Goal: Find specific page/section: Find specific page/section

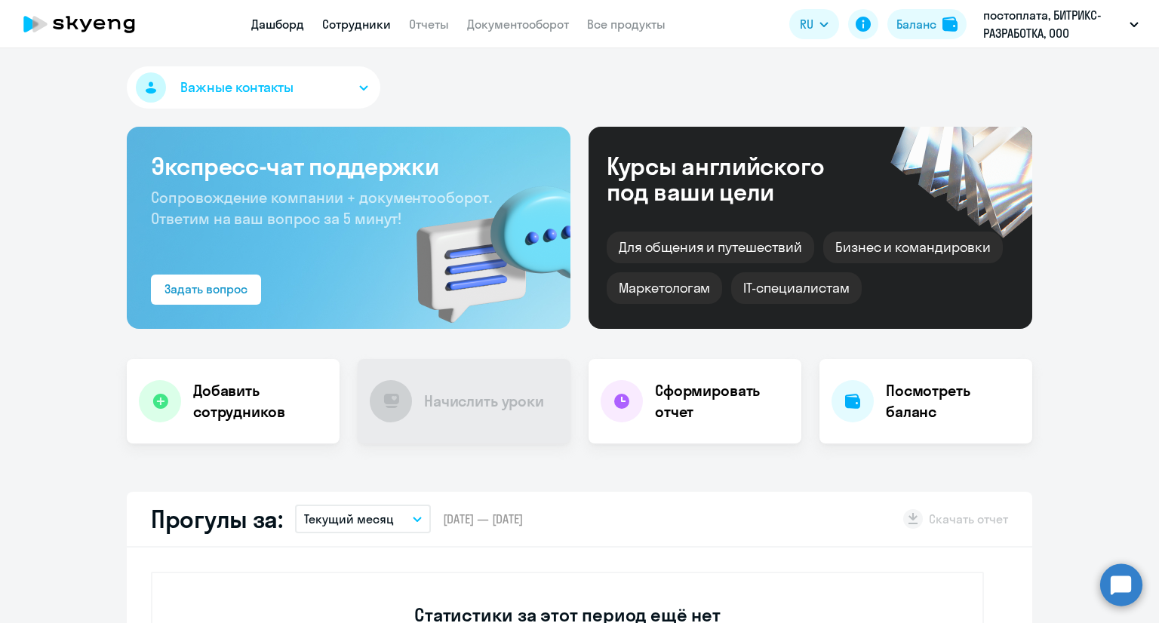
click at [330, 28] on link "Сотрудники" at bounding box center [356, 24] width 69 height 15
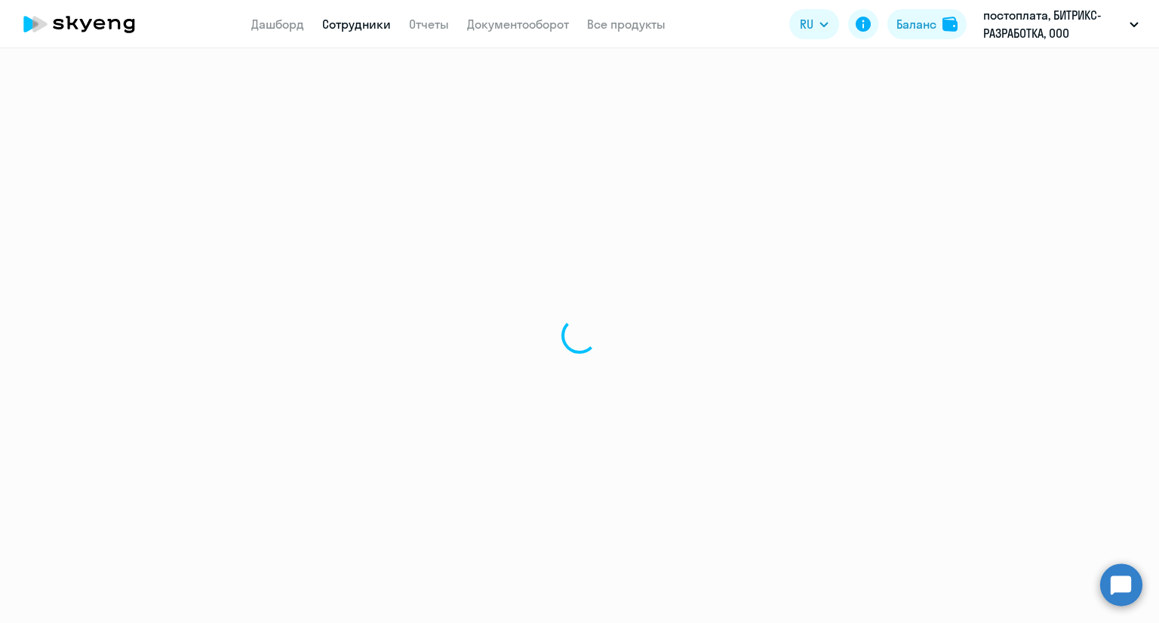
select select "30"
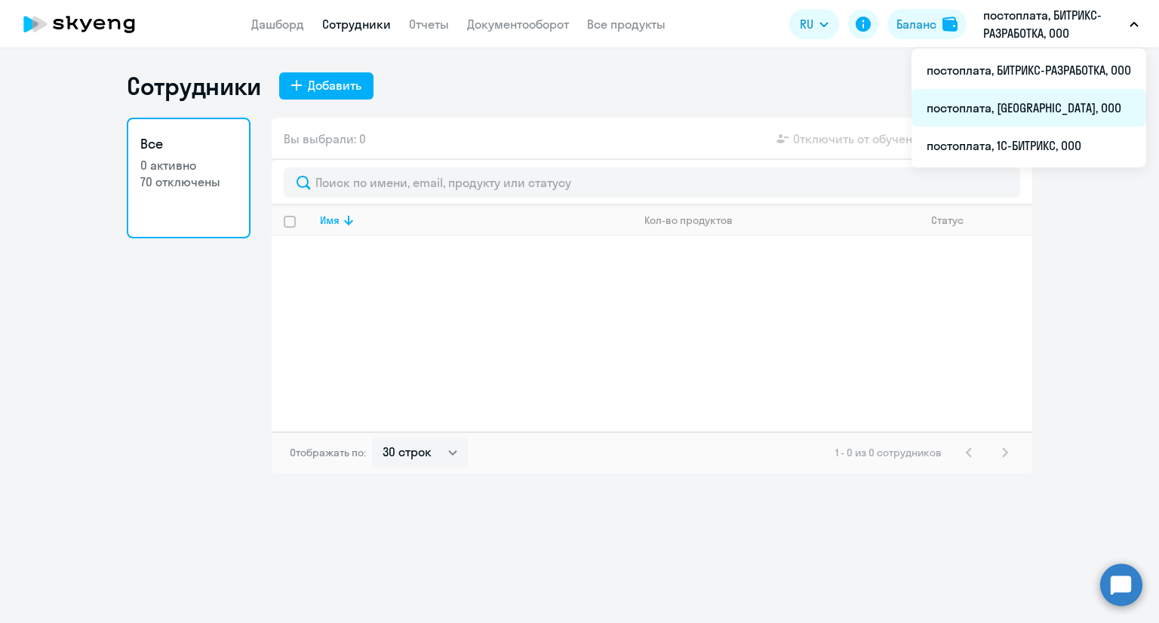
click at [1038, 109] on li "постоплата, [GEOGRAPHIC_DATA], ООО" at bounding box center [1028, 108] width 235 height 38
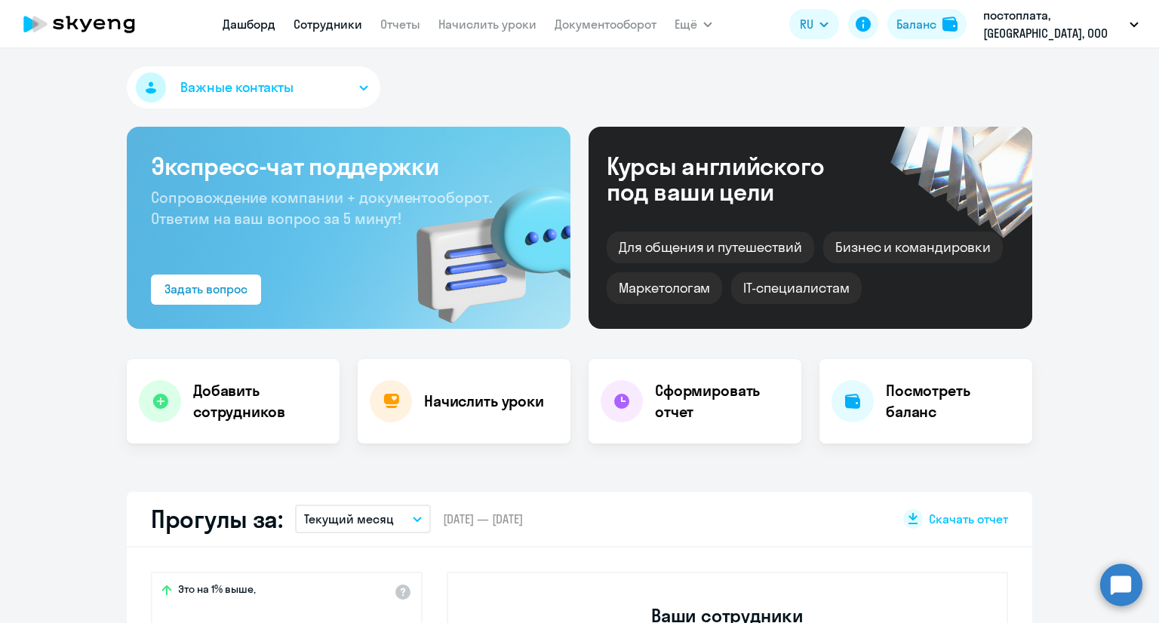
click at [311, 23] on link "Сотрудники" at bounding box center [327, 24] width 69 height 15
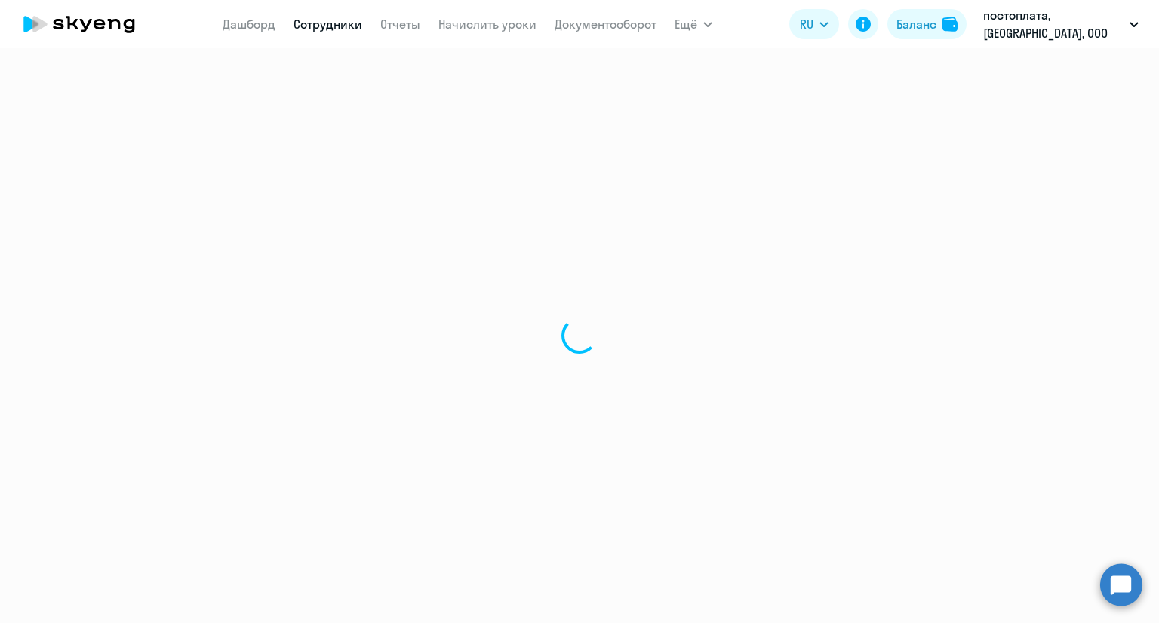
select select "30"
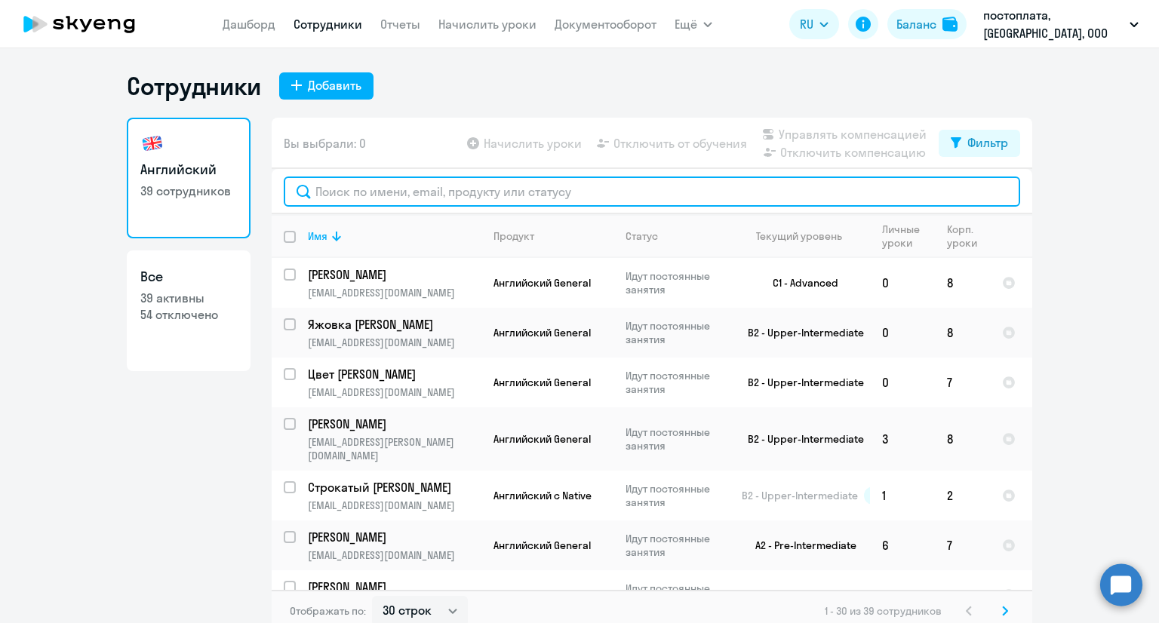
click at [352, 203] on input "text" at bounding box center [652, 192] width 736 height 30
paste input "[EMAIL_ADDRESS][DOMAIN_NAME]"
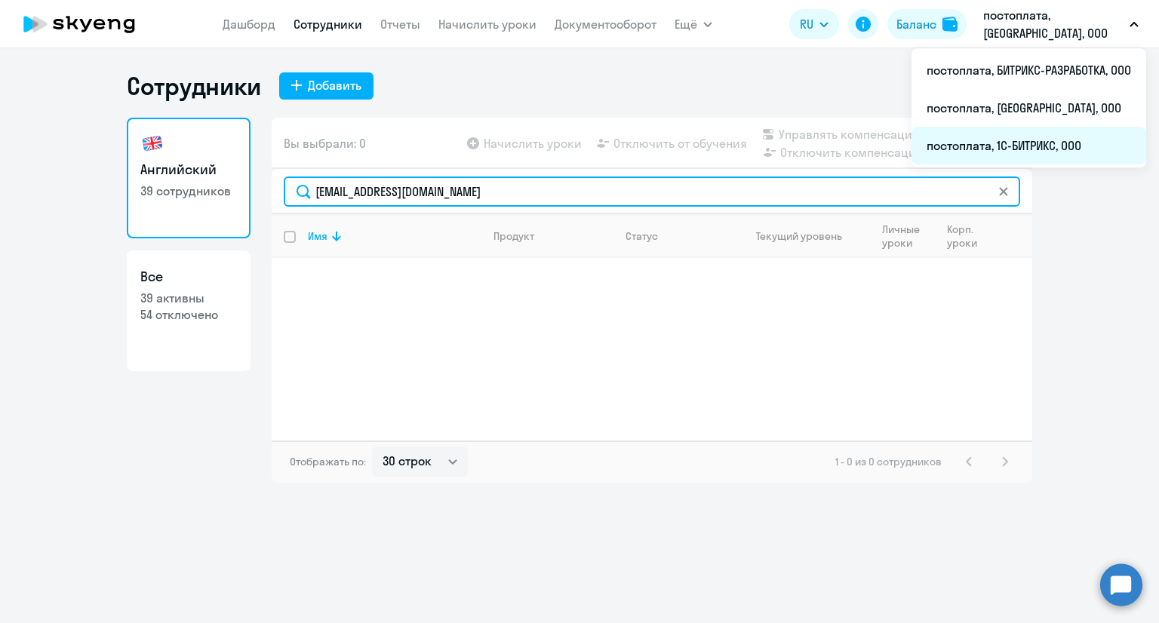
type input "[EMAIL_ADDRESS][DOMAIN_NAME]"
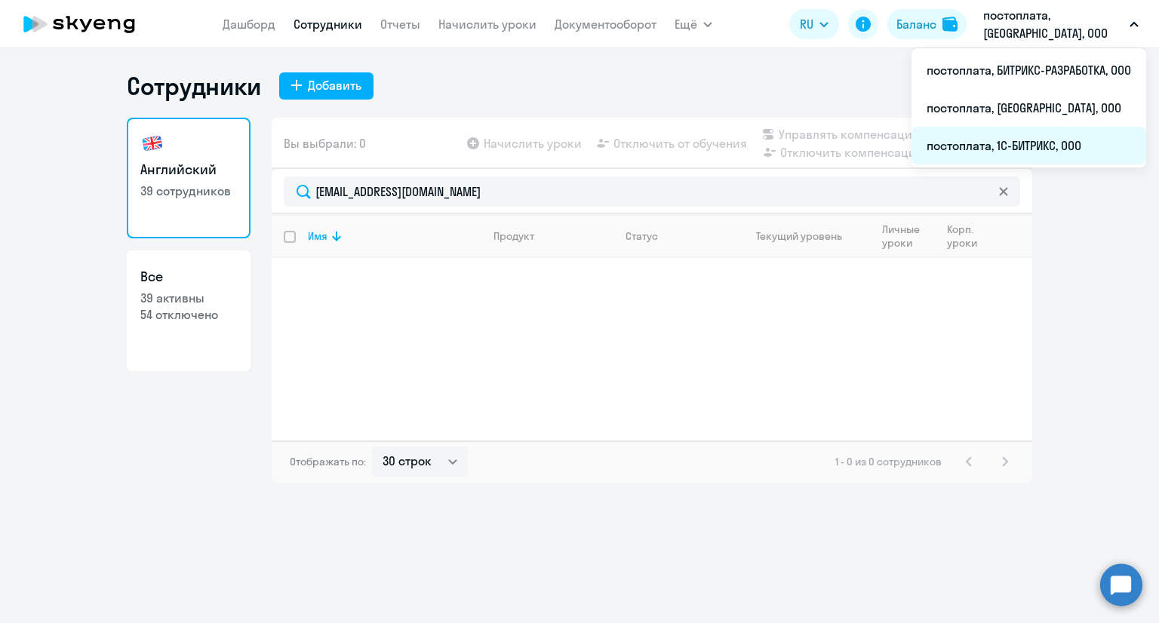
click at [1020, 140] on li "постоплата, 1С-БИТРИКС, ООО" at bounding box center [1028, 146] width 235 height 38
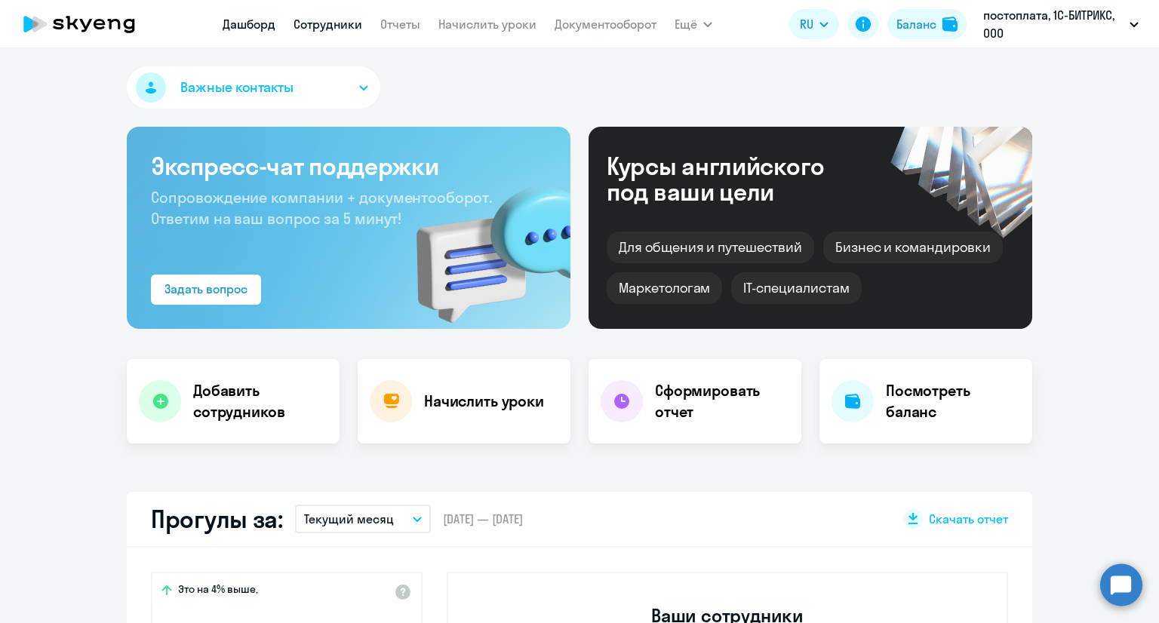
click at [334, 22] on link "Сотрудники" at bounding box center [327, 24] width 69 height 15
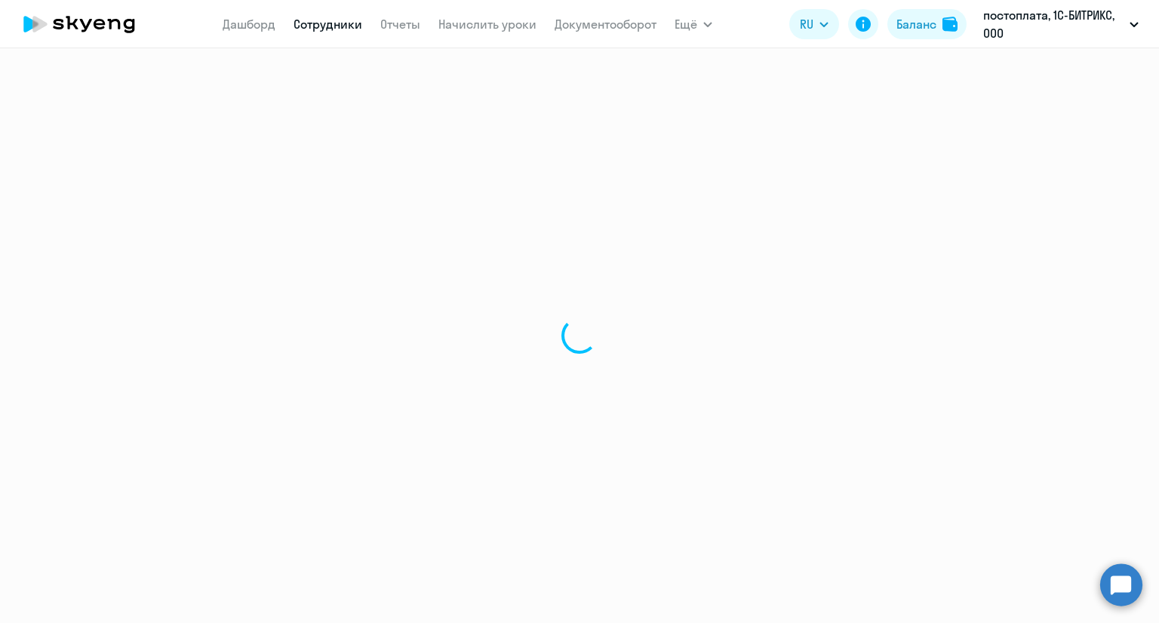
select select "30"
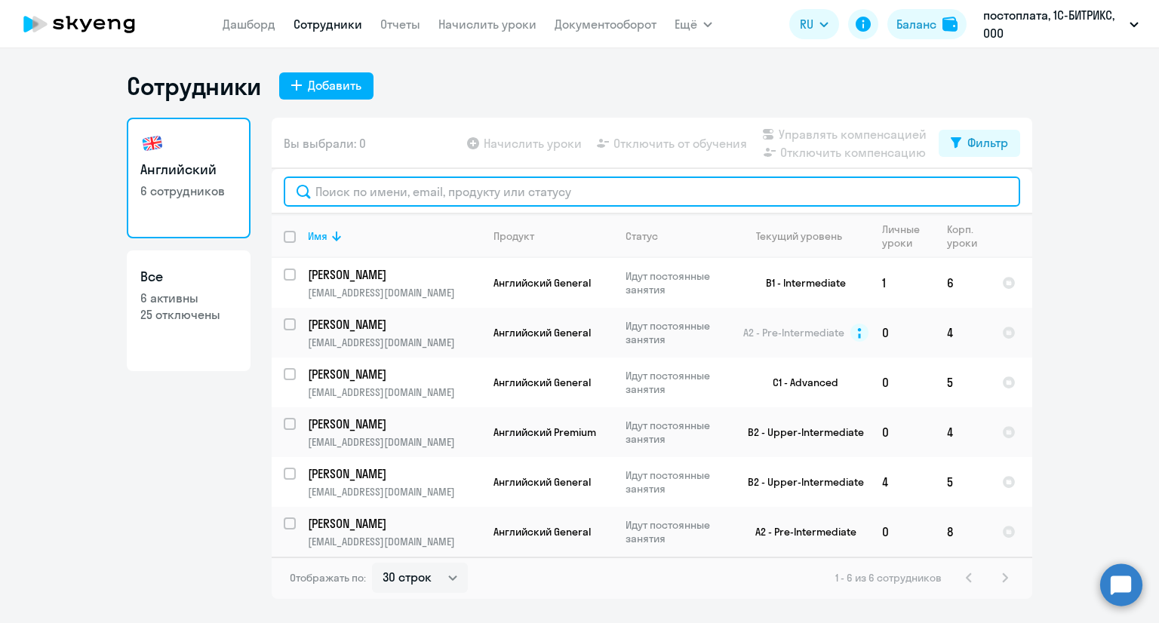
click at [376, 195] on input "text" at bounding box center [652, 192] width 736 height 30
paste input "[EMAIL_ADDRESS][DOMAIN_NAME]"
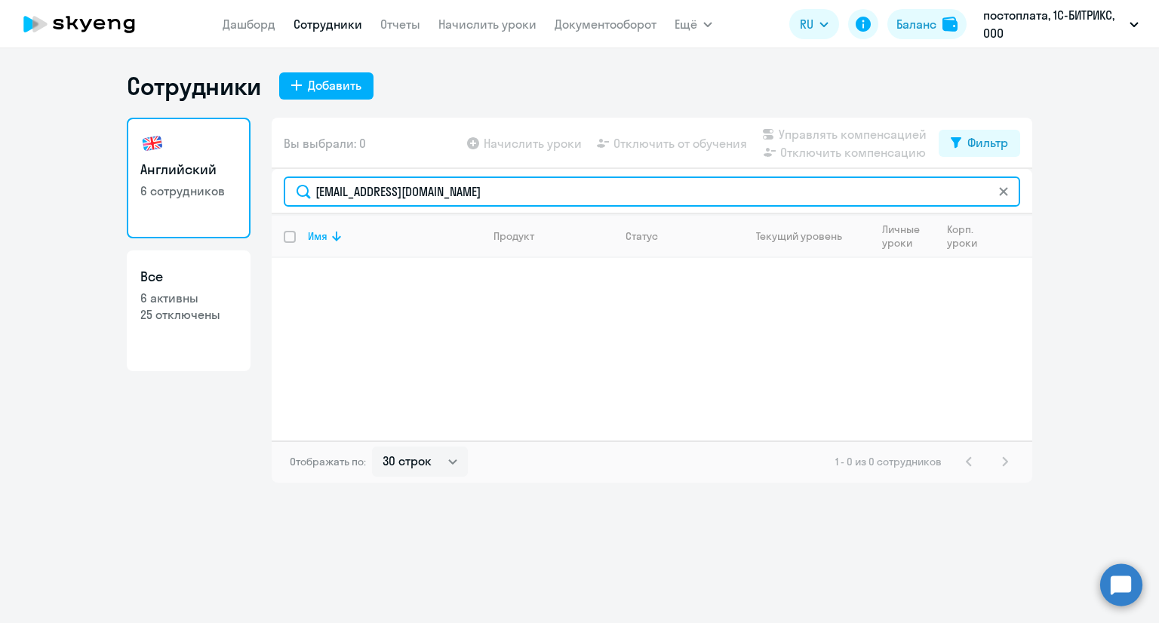
type input "[EMAIL_ADDRESS][DOMAIN_NAME]"
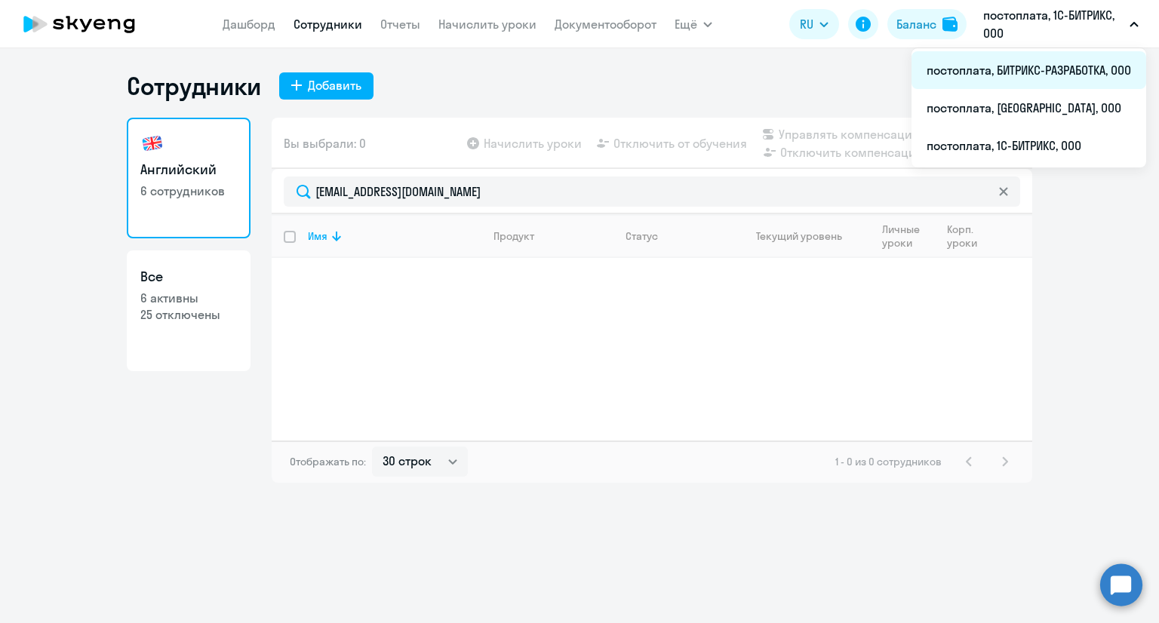
click at [1041, 72] on li "постоплата, БИТРИКС-РАЗРАБОТКА, ООО" at bounding box center [1028, 70] width 235 height 38
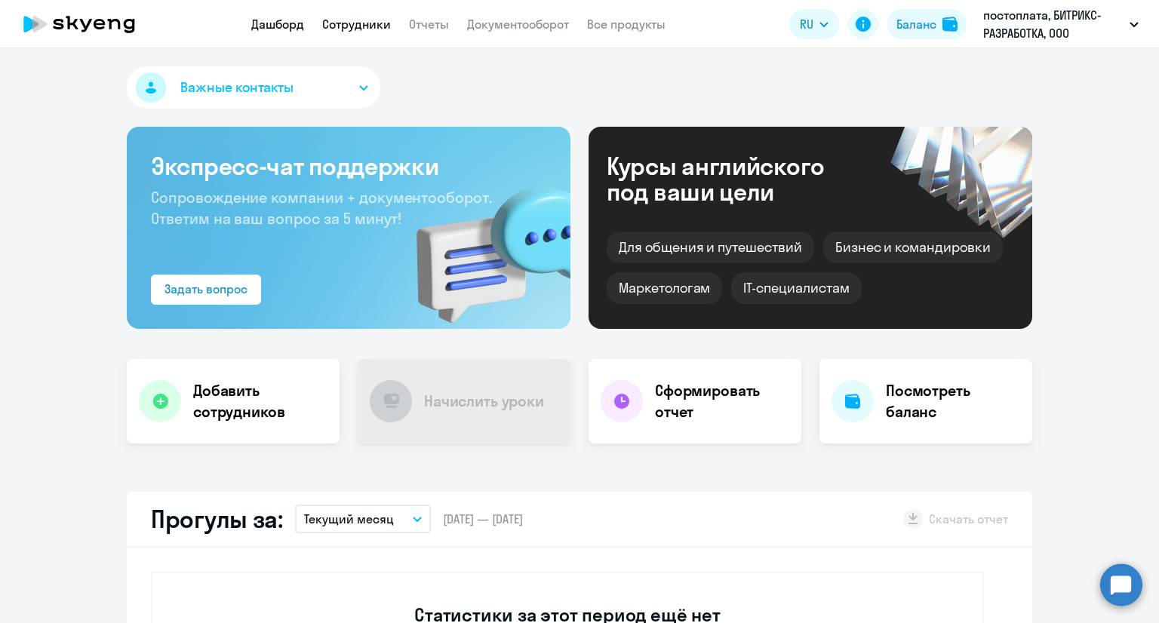
click at [378, 26] on link "Сотрудники" at bounding box center [356, 24] width 69 height 15
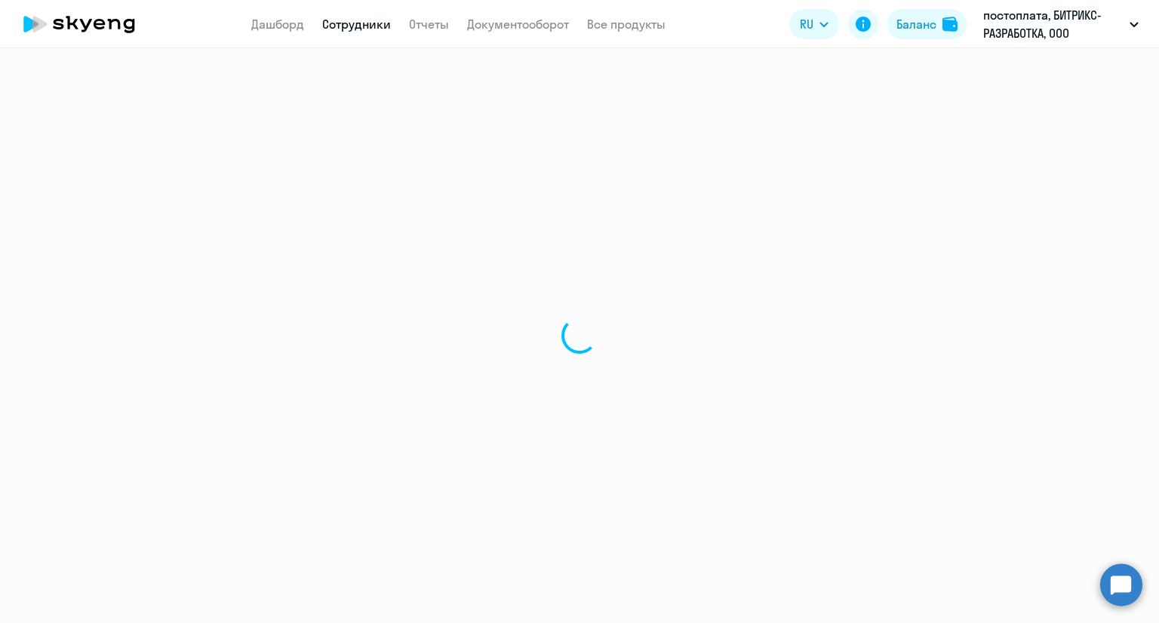
select select "30"
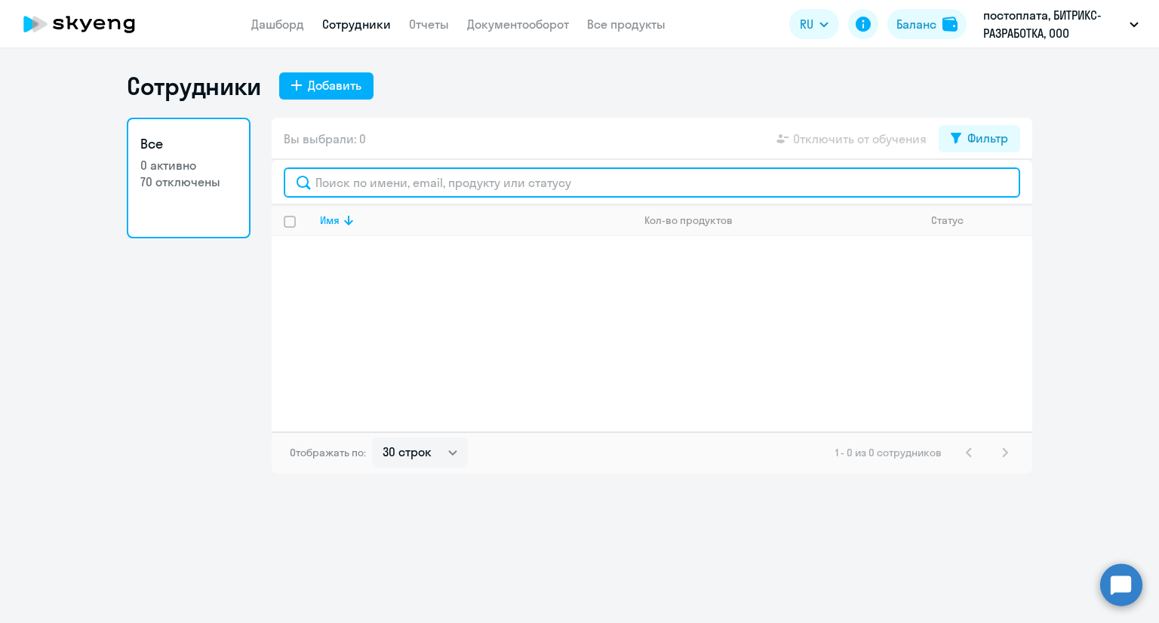
click at [361, 187] on input "text" at bounding box center [652, 182] width 736 height 30
paste input "[EMAIL_ADDRESS][DOMAIN_NAME]"
type input "[EMAIL_ADDRESS][DOMAIN_NAME]"
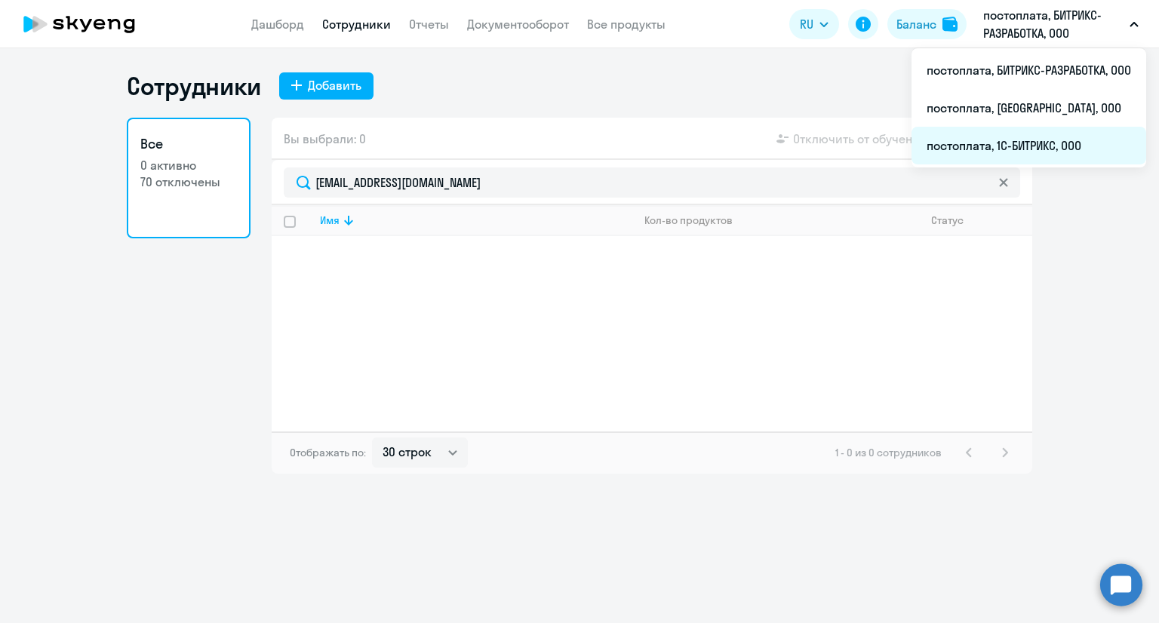
click at [995, 142] on li "постоплата, 1С-БИТРИКС, ООО" at bounding box center [1028, 146] width 235 height 38
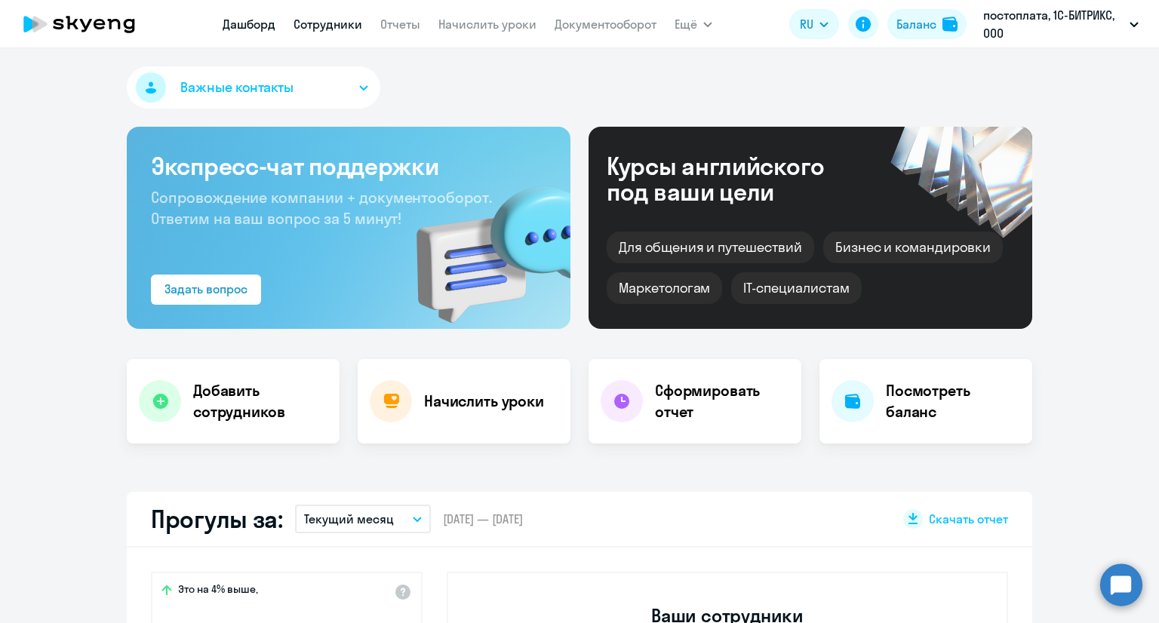
click at [313, 25] on link "Сотрудники" at bounding box center [327, 24] width 69 height 15
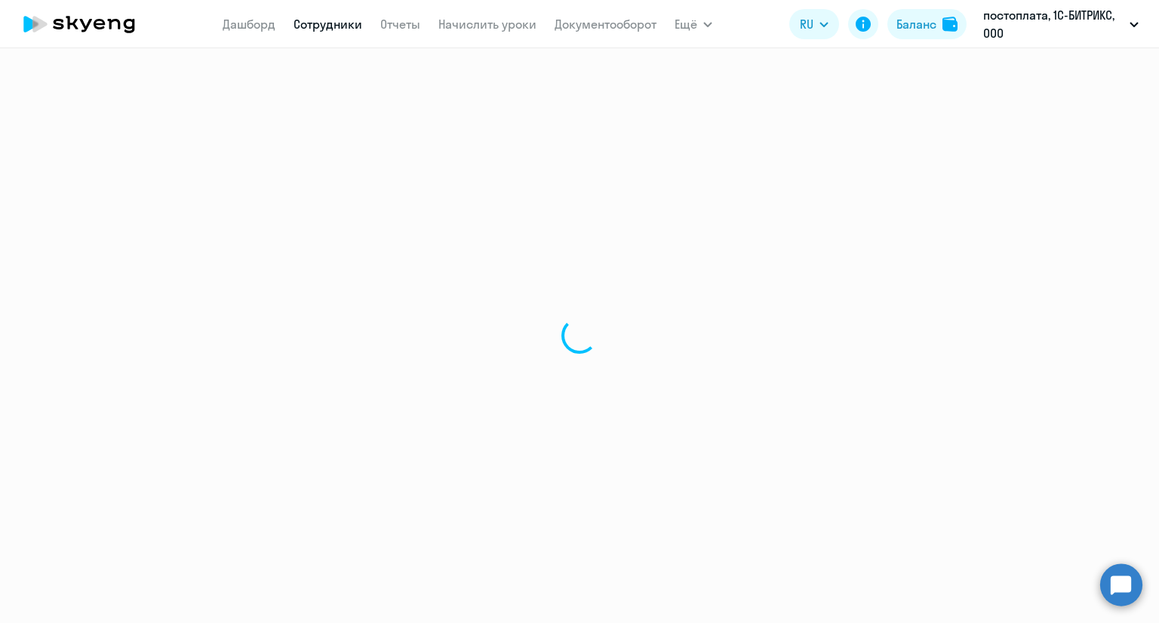
select select "30"
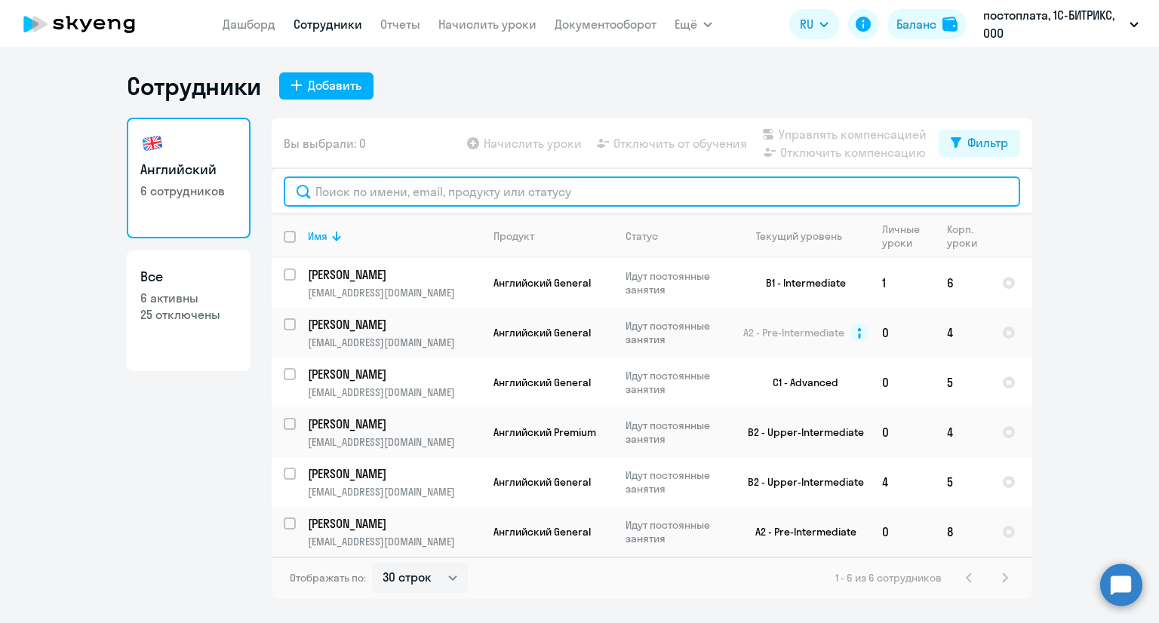
click at [359, 194] on input "text" at bounding box center [652, 192] width 736 height 30
paste input "[EMAIL_ADDRESS][DOMAIN_NAME]"
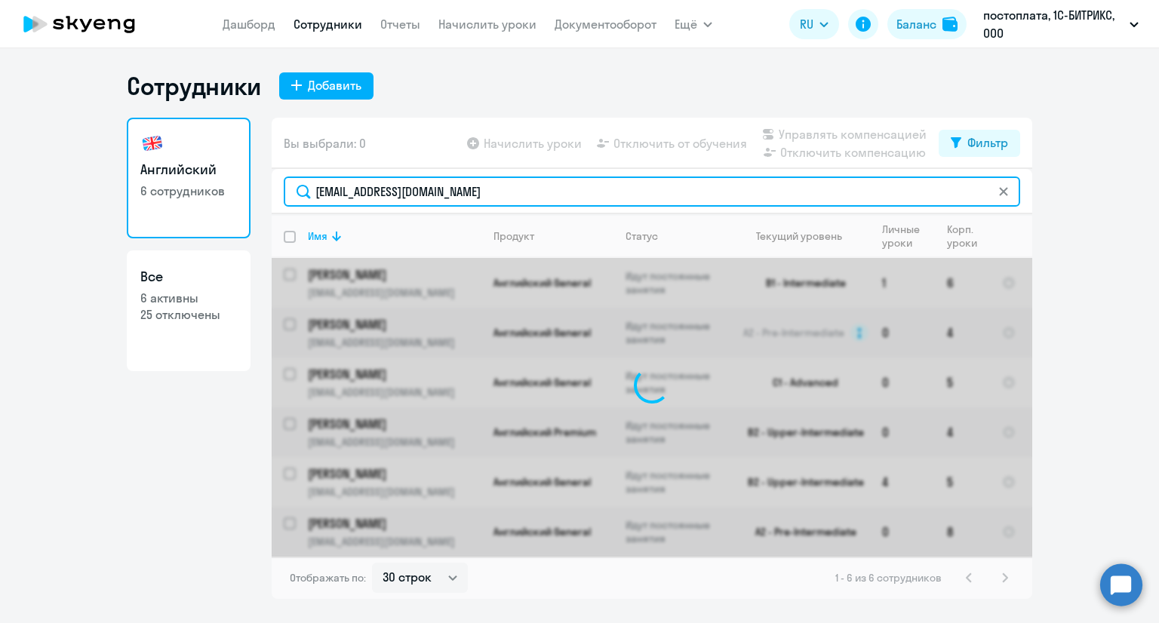
type input "[EMAIL_ADDRESS][DOMAIN_NAME]"
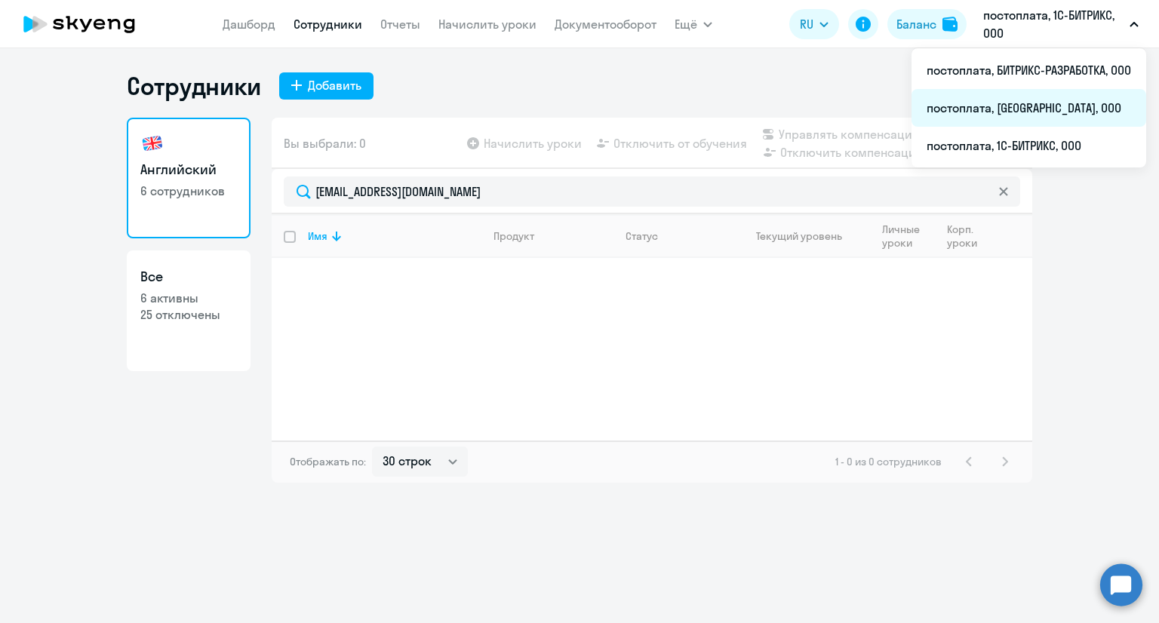
click at [1009, 106] on li "постоплата, [GEOGRAPHIC_DATA], ООО" at bounding box center [1028, 108] width 235 height 38
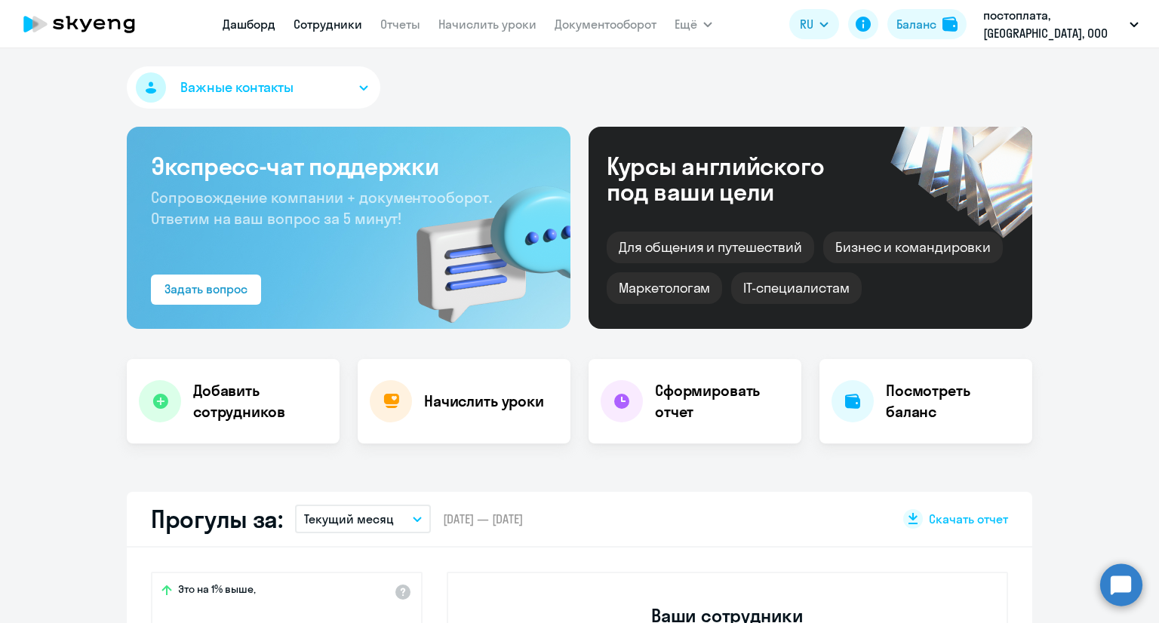
click at [335, 24] on link "Сотрудники" at bounding box center [327, 24] width 69 height 15
select select "30"
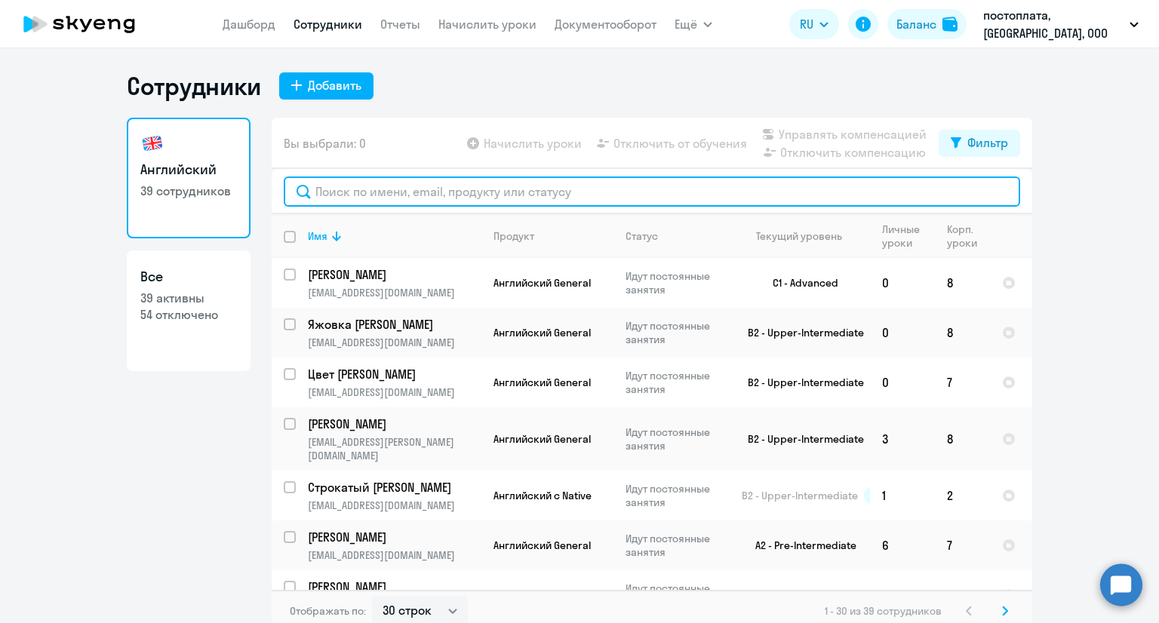
click at [347, 189] on input "text" at bounding box center [652, 192] width 736 height 30
paste input "[EMAIL_ADDRESS][DOMAIN_NAME]"
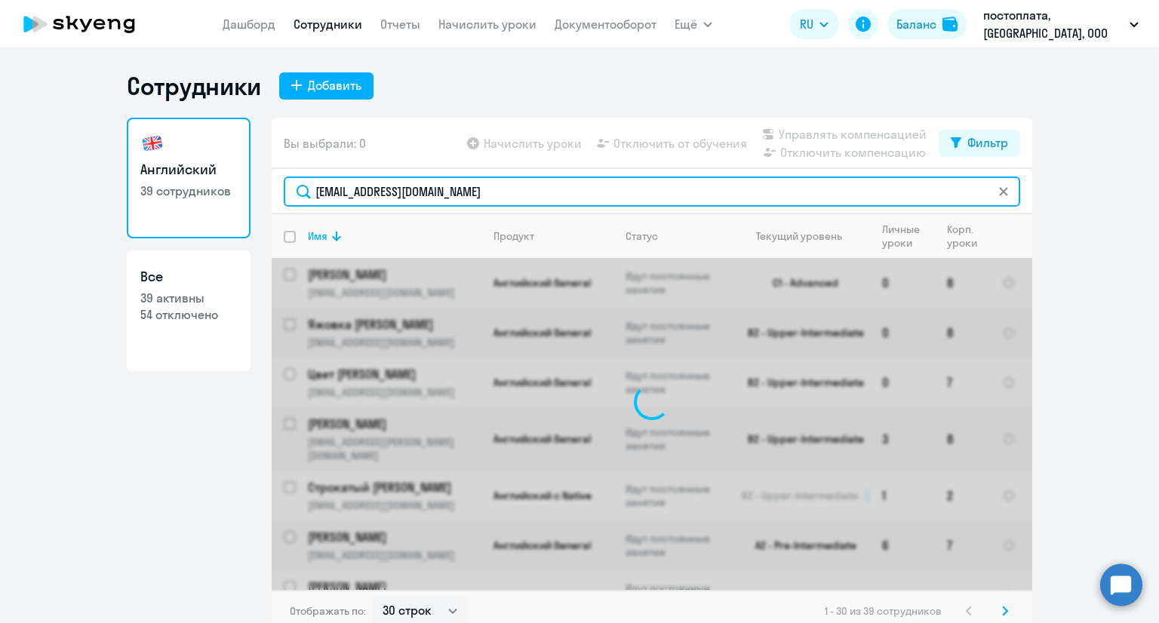
type input "[EMAIL_ADDRESS][DOMAIN_NAME]"
